Goal: Transaction & Acquisition: Purchase product/service

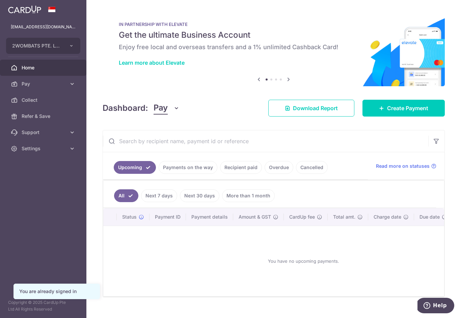
click at [159, 174] on link "Payments on the way" at bounding box center [188, 167] width 59 height 13
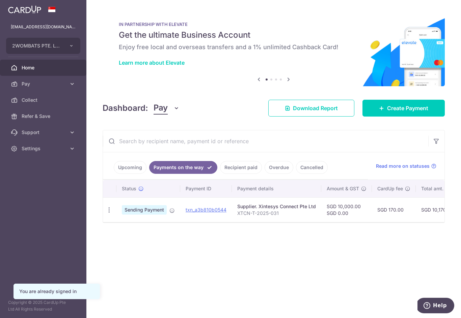
click at [114, 174] on link "Upcoming" at bounding box center [130, 167] width 33 height 13
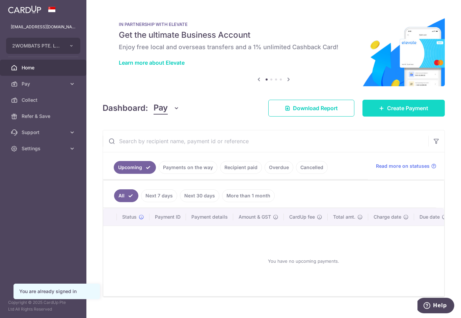
click at [401, 112] on span "Create Payment" at bounding box center [407, 108] width 41 height 8
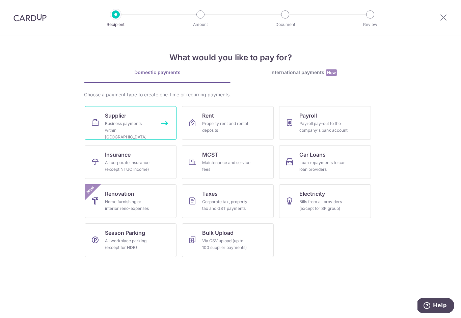
click at [132, 123] on div "Business payments within Singapore" at bounding box center [129, 130] width 49 height 20
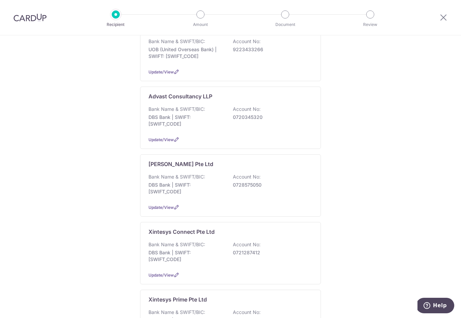
scroll to position [131, 0]
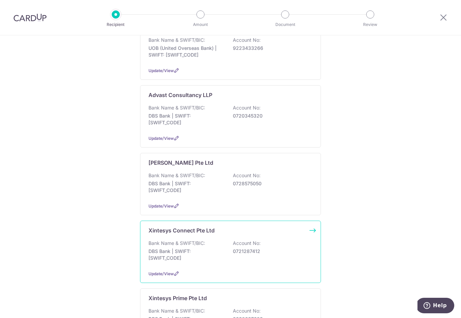
click at [271, 240] on div "Bank Name & SWIFT/BIC: DBS Bank | SWIFT: DBSSSGSGXXX Account No: 0721287412" at bounding box center [230, 252] width 164 height 25
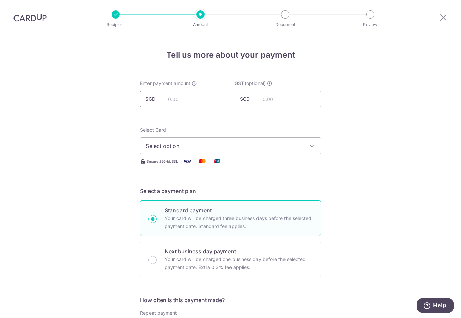
click at [193, 104] on input "text" at bounding box center [183, 99] width 86 height 17
type input "23,500.00"
click at [277, 150] on span "Select option" at bounding box center [224, 146] width 157 height 8
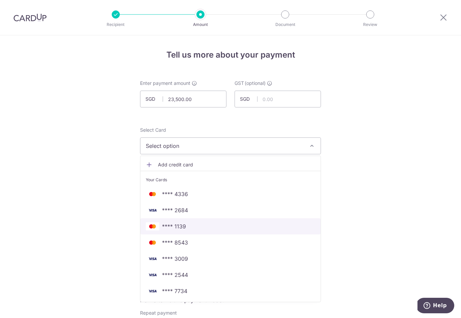
click at [262, 231] on span "**** 1139" at bounding box center [230, 227] width 169 height 8
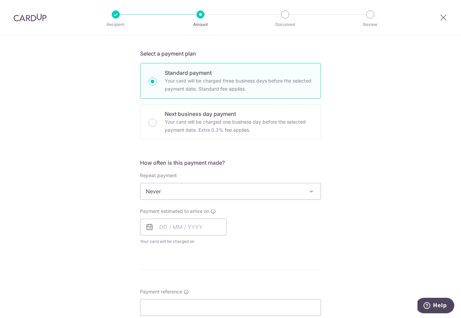
scroll to position [185, 0]
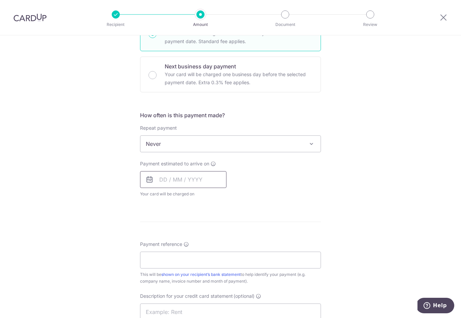
click at [213, 183] on input "text" at bounding box center [183, 179] width 86 height 17
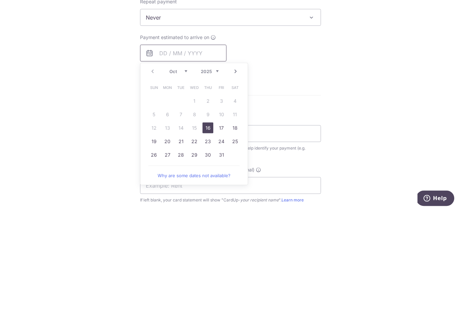
scroll to position [210, 0]
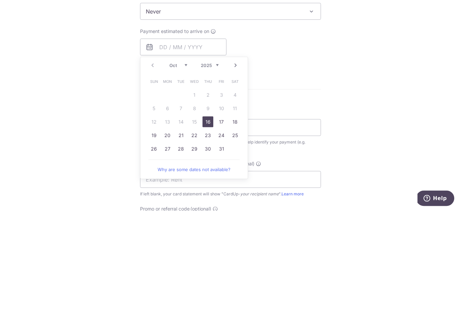
click at [207, 224] on link "16" at bounding box center [207, 229] width 11 height 11
type input "[DATE]"
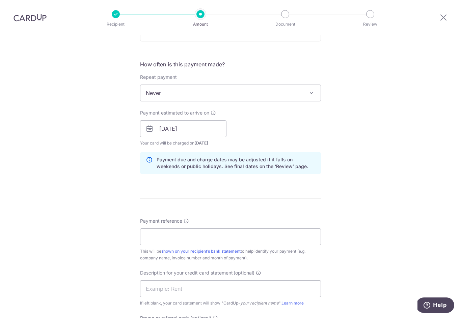
scroll to position [276, 0]
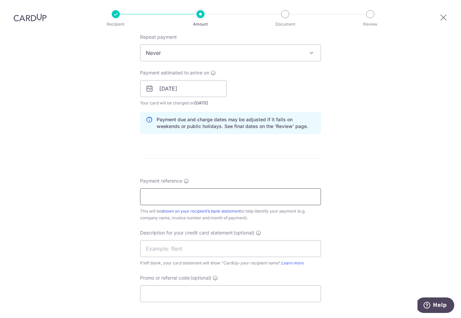
click at [232, 189] on input "Payment reference" at bounding box center [230, 197] width 181 height 17
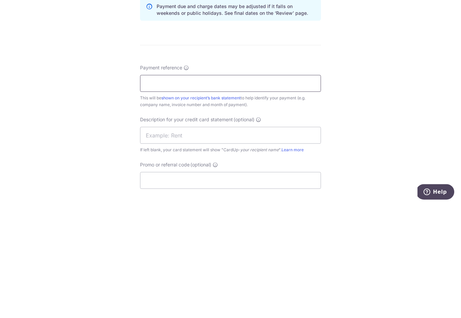
click at [210, 189] on input "Payment reference" at bounding box center [230, 197] width 181 height 17
click at [125, 85] on div "Tell us more about your payment Enter payment amount SGD 23,500.00 23500.00 GST…" at bounding box center [230, 101] width 461 height 683
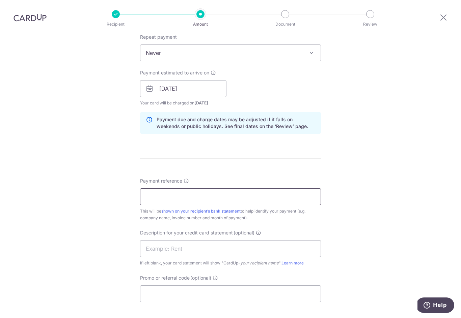
click at [185, 189] on input "Payment reference" at bounding box center [230, 197] width 181 height 17
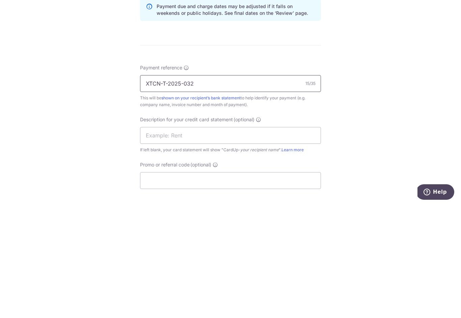
type input "XTCN-T-2025-032"
click at [383, 101] on div "Tell us more about your payment Enter payment amount SGD 23,500.00 23500.00 GST…" at bounding box center [230, 101] width 461 height 683
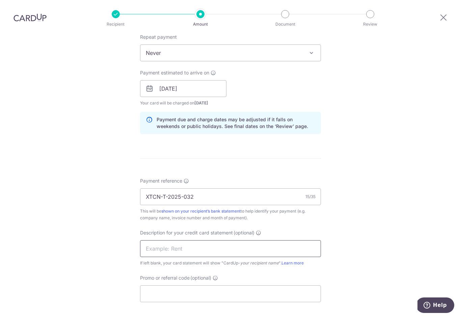
click at [216, 243] on input "text" at bounding box center [230, 249] width 181 height 17
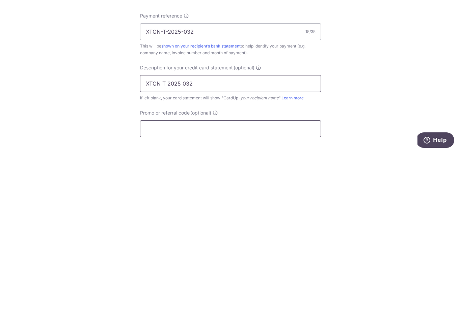
type input "XTCN T 2025 032"
click at [251, 286] on input "Promo or referral code (optional)" at bounding box center [230, 294] width 181 height 17
click at [390, 89] on div "Tell us more about your payment Enter payment amount SGD 23,500.00 23500.00 GST…" at bounding box center [230, 101] width 461 height 683
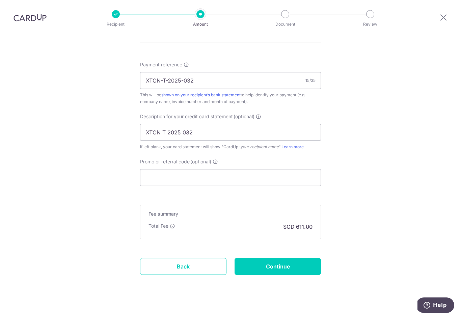
scroll to position [392, 0]
click at [290, 261] on input "Continue" at bounding box center [277, 267] width 86 height 17
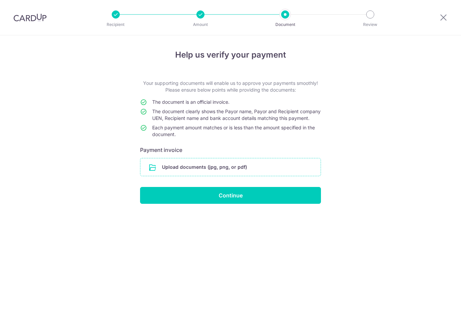
click at [263, 174] on input "file" at bounding box center [230, 168] width 180 height 18
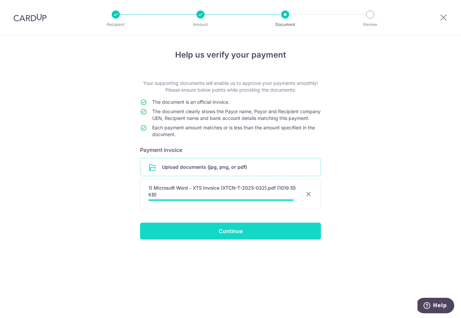
click at [259, 240] on input "Continue" at bounding box center [230, 231] width 181 height 17
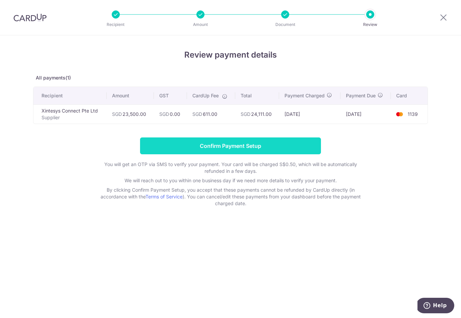
click at [282, 150] on input "Confirm Payment Setup" at bounding box center [230, 146] width 181 height 17
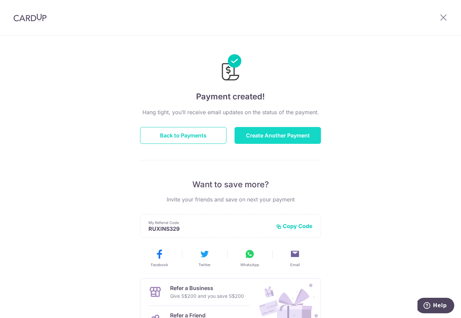
click at [304, 138] on button "Create Another Payment" at bounding box center [277, 135] width 86 height 17
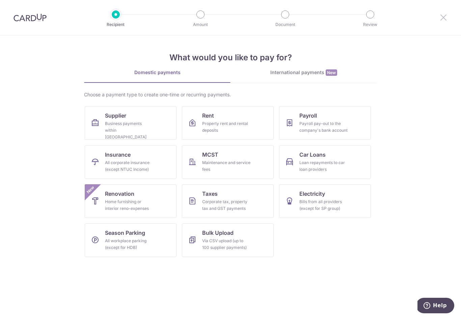
click at [441, 18] on icon at bounding box center [443, 17] width 8 height 8
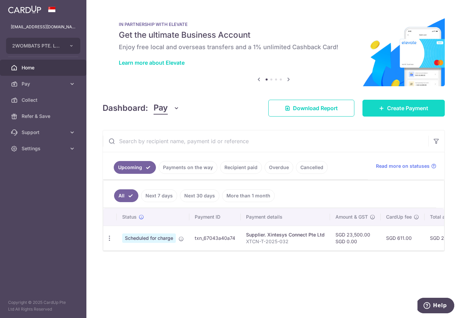
click at [424, 117] on link "Create Payment" at bounding box center [403, 108] width 82 height 17
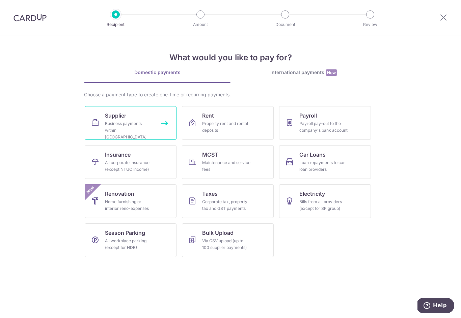
click at [131, 114] on link "Supplier Business payments within Singapore" at bounding box center [131, 123] width 92 height 34
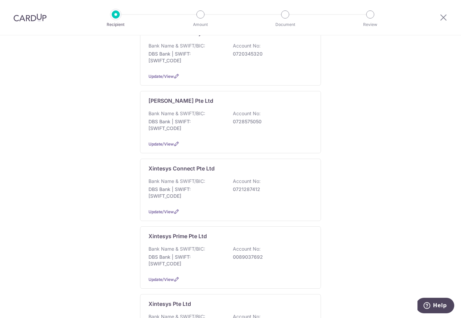
scroll to position [194, 0]
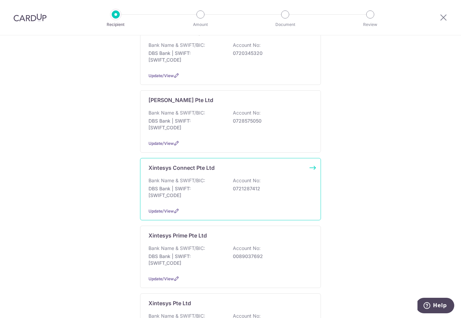
click at [284, 177] on div "Bank Name & SWIFT/BIC: DBS Bank | SWIFT: [SWIFT_CODE] Account No: 0721287412" at bounding box center [230, 189] width 164 height 25
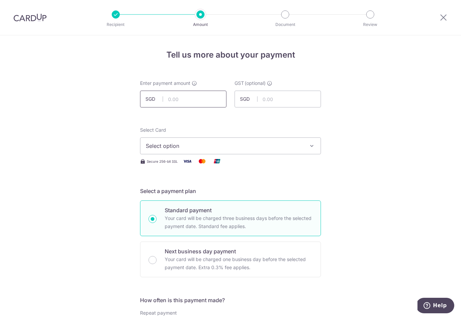
click at [208, 103] on input "text" at bounding box center [183, 99] width 86 height 17
type input "9,000.00"
click at [291, 148] on span "Select option" at bounding box center [224, 146] width 157 height 8
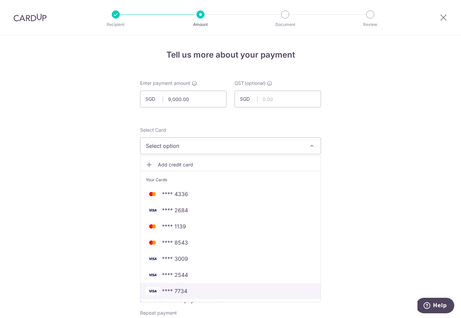
click at [255, 295] on span "**** 7734" at bounding box center [230, 291] width 169 height 8
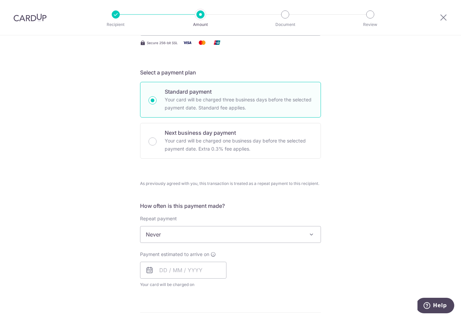
scroll to position [166, 0]
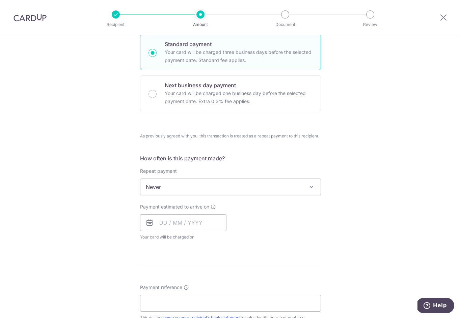
click at [278, 188] on span "Never" at bounding box center [230, 187] width 180 height 16
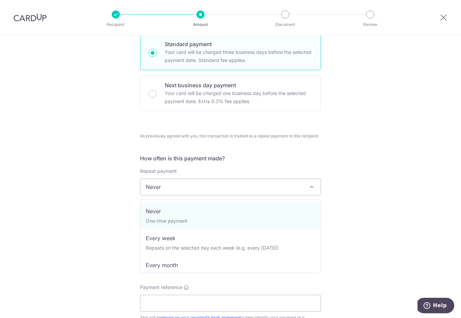
click at [401, 139] on div "Tell us more about your payment Enter payment amount SGD 9,000.00 9000.00 GST (…" at bounding box center [230, 209] width 461 height 680
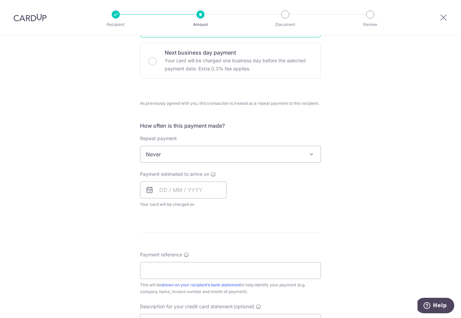
scroll to position [213, 0]
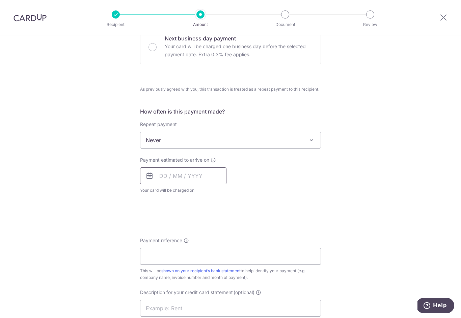
click at [217, 180] on input "text" at bounding box center [183, 176] width 86 height 17
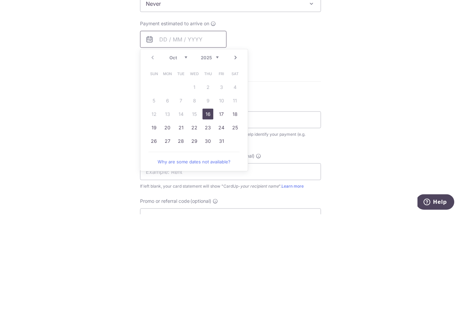
scroll to position [247, 0]
click at [211, 212] on link "16" at bounding box center [207, 217] width 11 height 11
type input "16/10/2025"
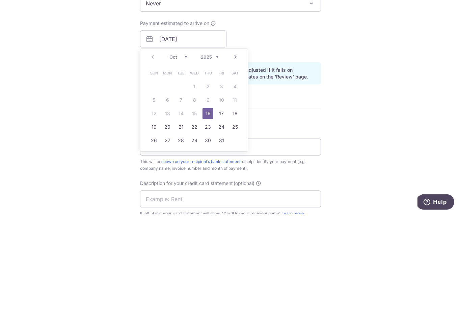
scroll to position [11, 0]
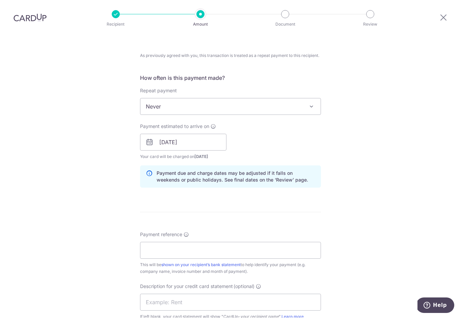
click at [340, 81] on div "Tell us more about your payment Enter payment amount SGD 9,000.00 9000.00 GST (…" at bounding box center [230, 142] width 461 height 707
click at [231, 243] on input "Payment reference" at bounding box center [230, 251] width 181 height 17
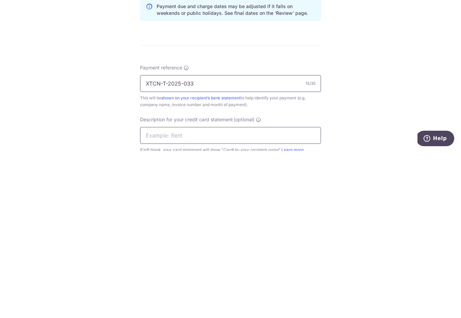
type input "XTCN-T-2025-033"
click at [220, 294] on input "text" at bounding box center [230, 302] width 181 height 17
type input "XTC T 2025 033"
click at [383, 76] on div "Tell us more about your payment Enter payment amount SGD 9,000.00 9000.00 GST (…" at bounding box center [230, 142] width 461 height 707
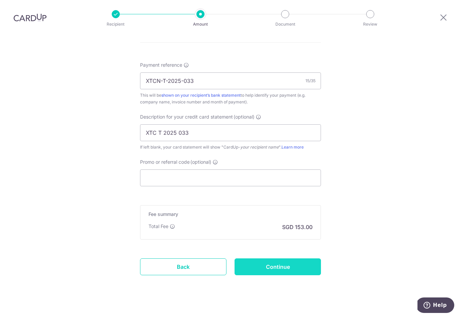
click at [287, 262] on input "Continue" at bounding box center [277, 267] width 86 height 17
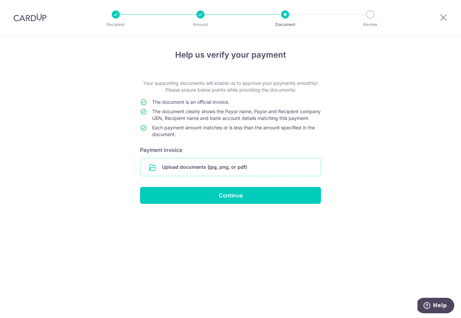
click at [257, 176] on input "file" at bounding box center [230, 168] width 180 height 18
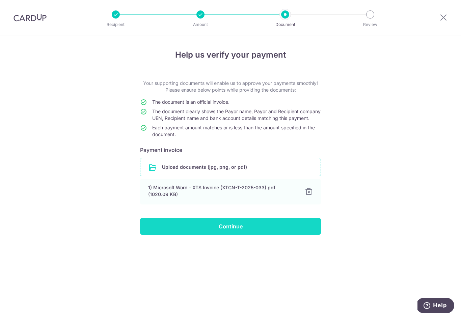
click at [268, 235] on input "Continue" at bounding box center [230, 226] width 181 height 17
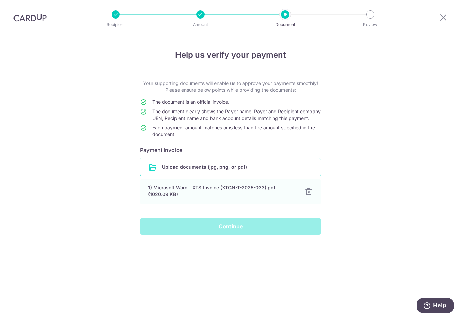
click at [271, 234] on div "Continue" at bounding box center [230, 226] width 189 height 17
click at [244, 235] on div "Continue" at bounding box center [230, 226] width 189 height 17
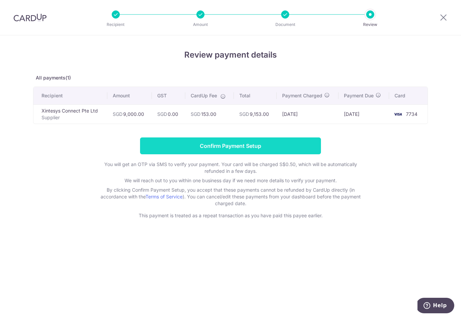
click at [262, 149] on input "Confirm Payment Setup" at bounding box center [230, 146] width 181 height 17
